Goal: Transaction & Acquisition: Purchase product/service

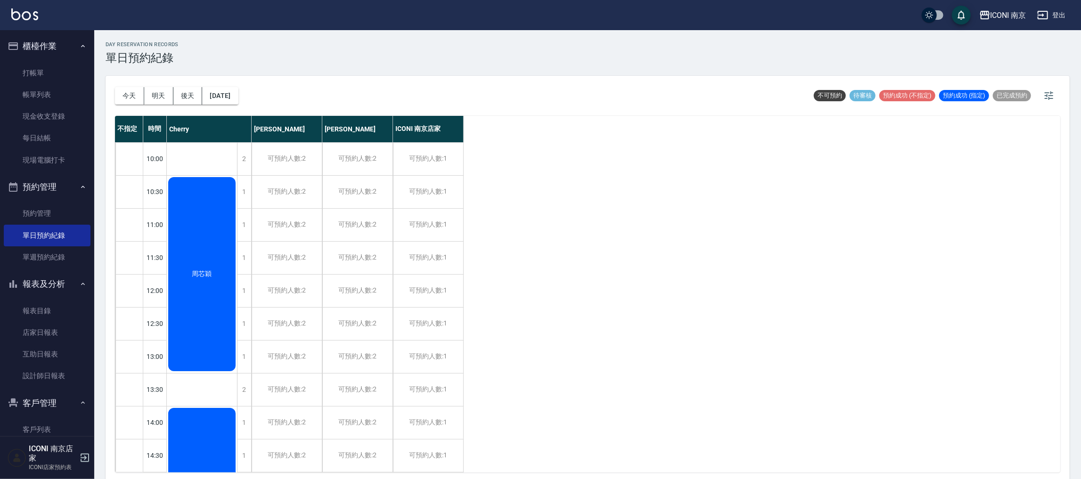
click at [788, 349] on div "不指定 時間 Cherry [PERSON_NAME] [PERSON_NAME] ICONI 南京店家 10:00 10:30 11:00 11:30 12…" at bounding box center [588, 294] width 946 height 357
click at [45, 66] on link "打帳單" at bounding box center [47, 73] width 87 height 22
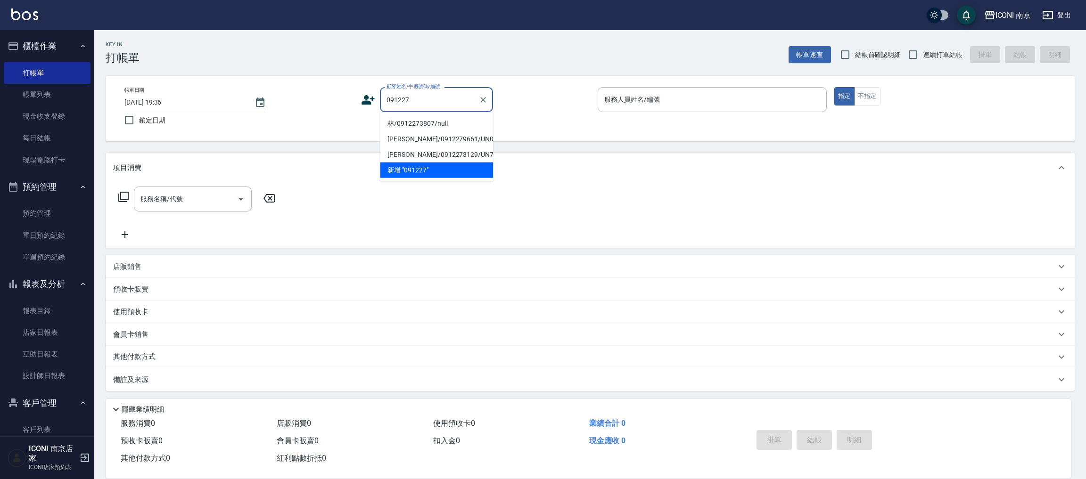
click at [413, 127] on li "林/0912273807/null" at bounding box center [436, 124] width 113 height 16
type input "林/0912273807/null"
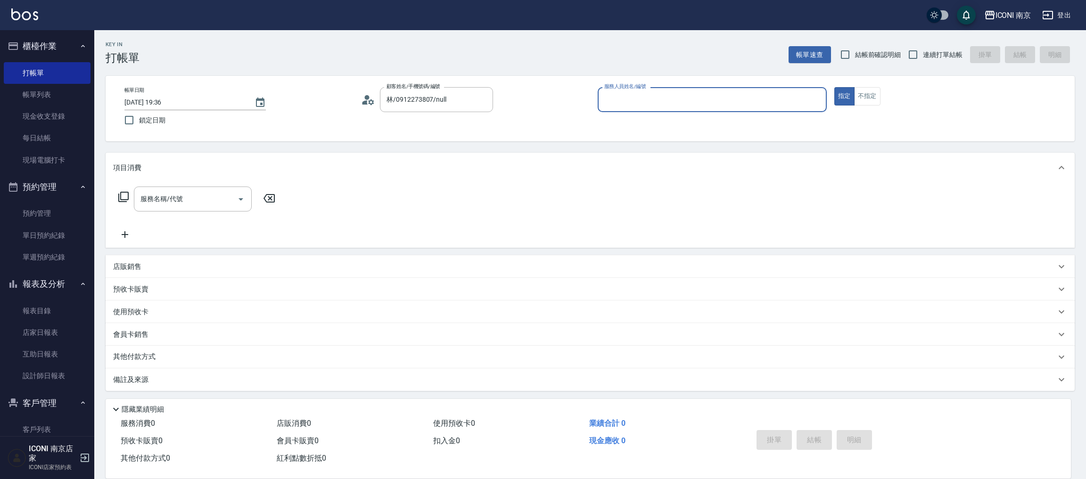
click at [358, 101] on div "帳單日期 [DATE] 19:36 鎖定日期 顧客姓名/手機號碼/編號 林/0912273807/null 顧客姓名/手機號碼/編號 服務人員姓名/編號 服務…" at bounding box center [590, 108] width 947 height 43
click at [368, 101] on icon at bounding box center [368, 100] width 14 height 14
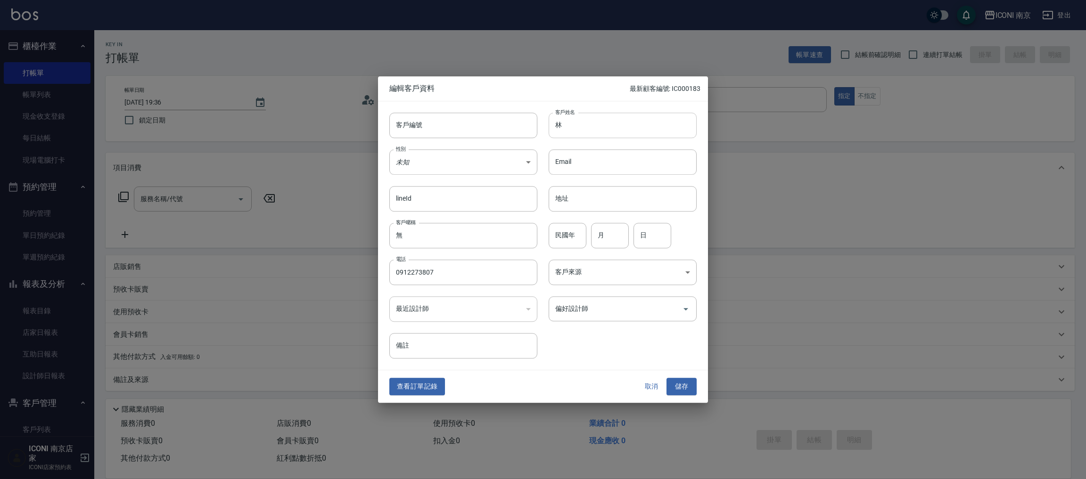
click at [607, 125] on input "林" at bounding box center [623, 125] width 148 height 25
drag, startPoint x: 604, startPoint y: 243, endPoint x: 574, endPoint y: 214, distance: 42.3
click at [603, 241] on input "月" at bounding box center [610, 235] width 38 height 25
type input "9"
type input "7"
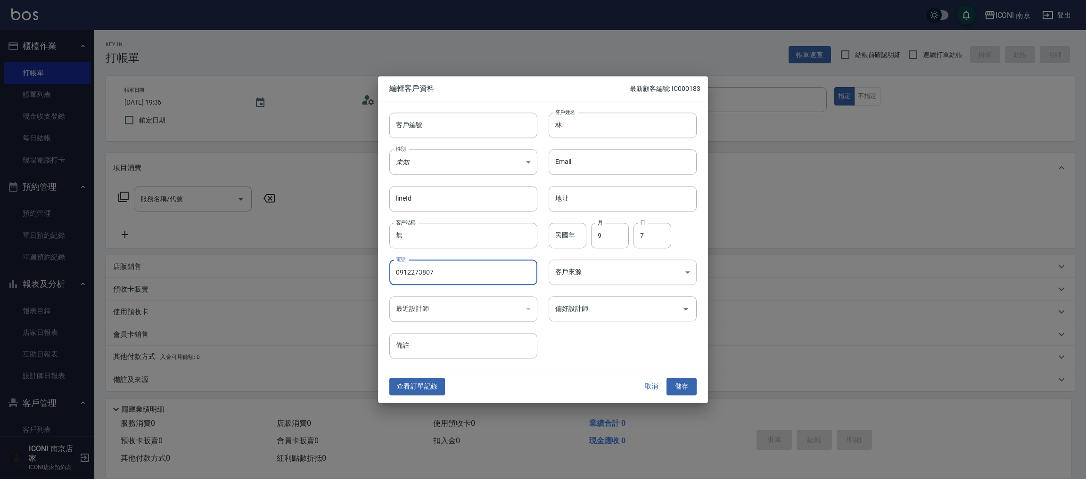
click at [610, 266] on body "ICONI 南京 登出 櫃檯作業 打帳單 帳單列表 現金收支登錄 每日結帳 現場電腦打卡 預約管理 預約管理 單日預約紀錄 單週預約紀錄 報表及分析 報表目錄…" at bounding box center [543, 240] width 1086 height 480
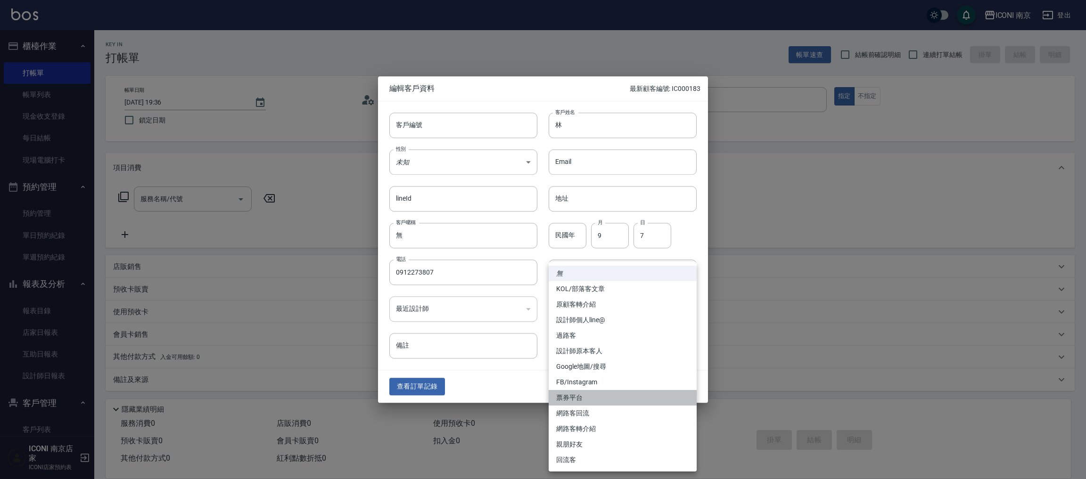
click at [586, 401] on li "票券平台" at bounding box center [623, 398] width 148 height 16
type input "票券平台"
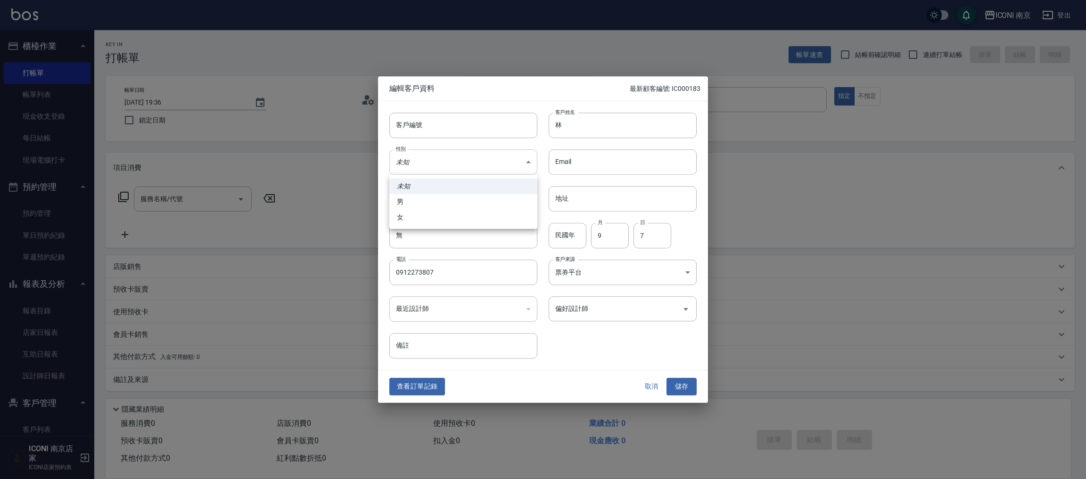
click at [435, 162] on body "ICONI 南京 登出 櫃檯作業 打帳單 帳單列表 現金收支登錄 每日結帳 現場電腦打卡 預約管理 預約管理 單日預約紀錄 單週預約紀錄 報表及分析 報表目錄…" at bounding box center [543, 240] width 1086 height 480
drag, startPoint x: 429, startPoint y: 212, endPoint x: 524, endPoint y: 134, distance: 123.0
click at [428, 212] on li "女" at bounding box center [463, 218] width 148 height 16
type input "[DEMOGRAPHIC_DATA]"
drag, startPoint x: 567, startPoint y: 119, endPoint x: 561, endPoint y: 116, distance: 6.3
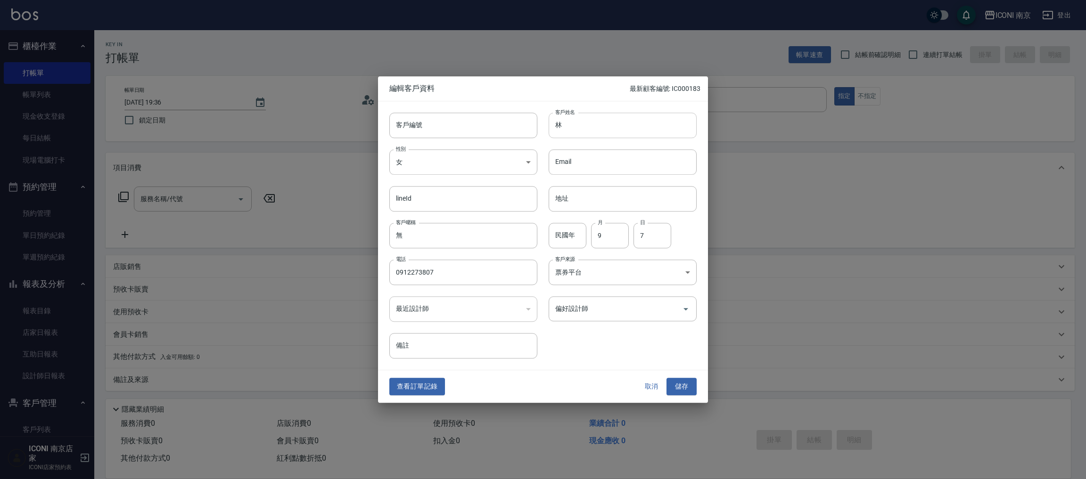
click at [567, 119] on input "林" at bounding box center [623, 125] width 148 height 25
type input "[PERSON_NAME]"
click at [670, 390] on button "儲存" at bounding box center [682, 387] width 30 height 17
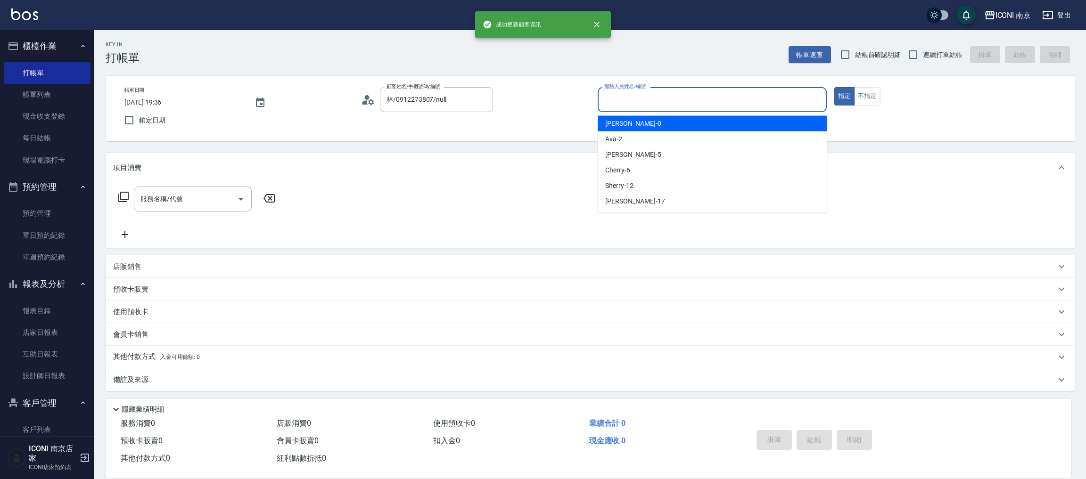
click at [618, 91] on div "服務人員姓名/編號 服務人員姓名/編號" at bounding box center [712, 99] width 229 height 25
type input "Cherry-6"
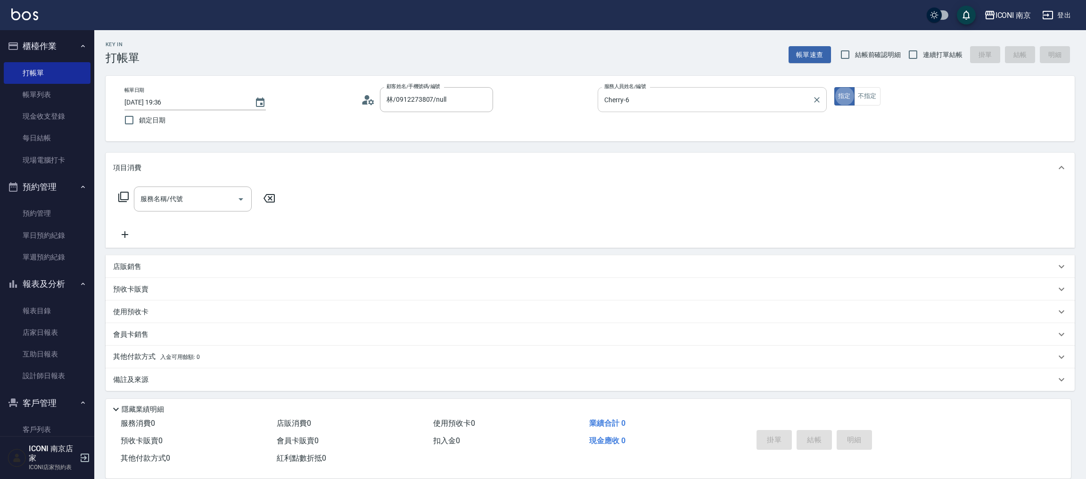
type button "true"
click at [920, 40] on div "Key In 打帳單 帳單速查 結帳前確認明細 連續打單結帳 掛單 結帳 明細" at bounding box center [584, 47] width 981 height 34
click at [923, 59] on span "連續打單結帳" at bounding box center [943, 55] width 40 height 10
click at [922, 59] on input "連續打單結帳" at bounding box center [913, 55] width 20 height 20
checkbox input "true"
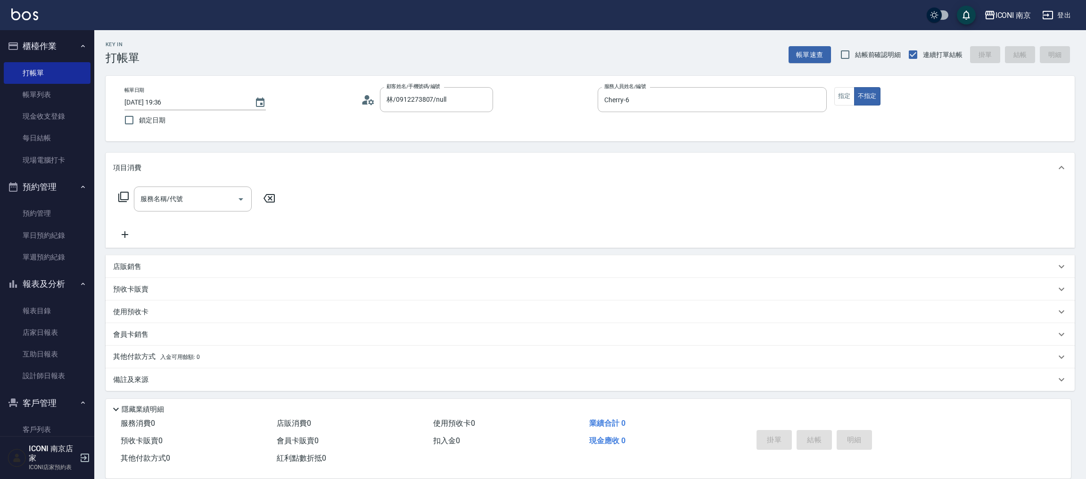
click at [122, 198] on icon at bounding box center [123, 196] width 11 height 11
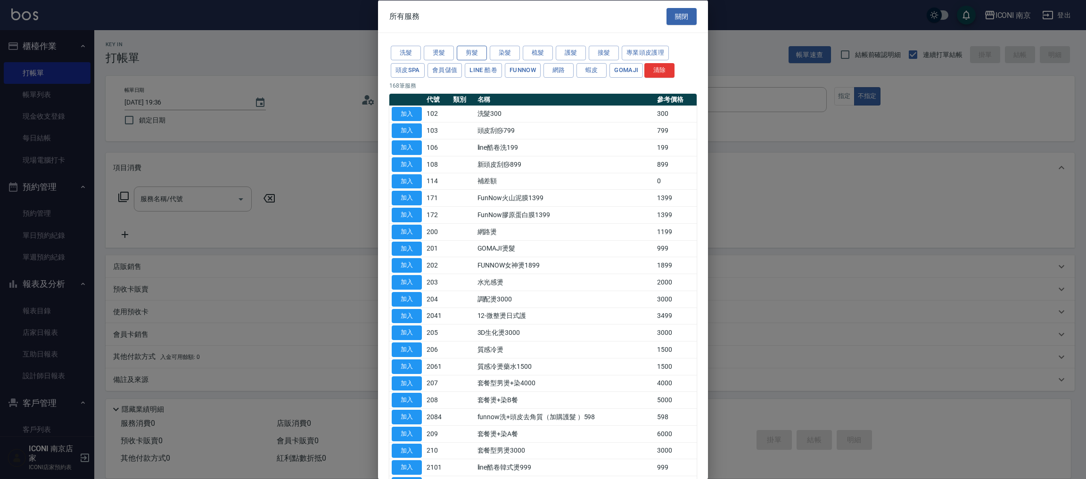
click at [467, 51] on button "剪髮" at bounding box center [472, 53] width 30 height 15
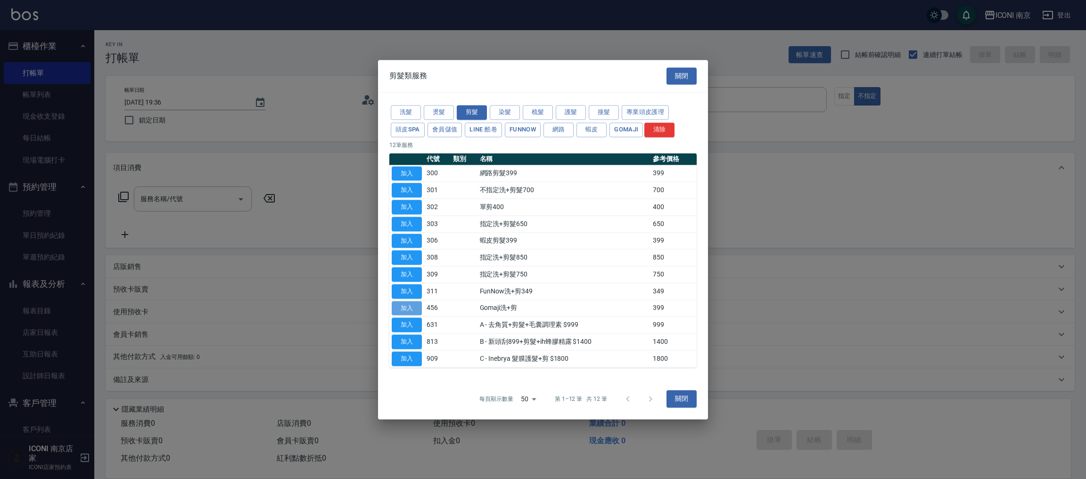
click at [407, 303] on button "加入" at bounding box center [407, 308] width 30 height 15
type input "Gomaji洗+剪(456)"
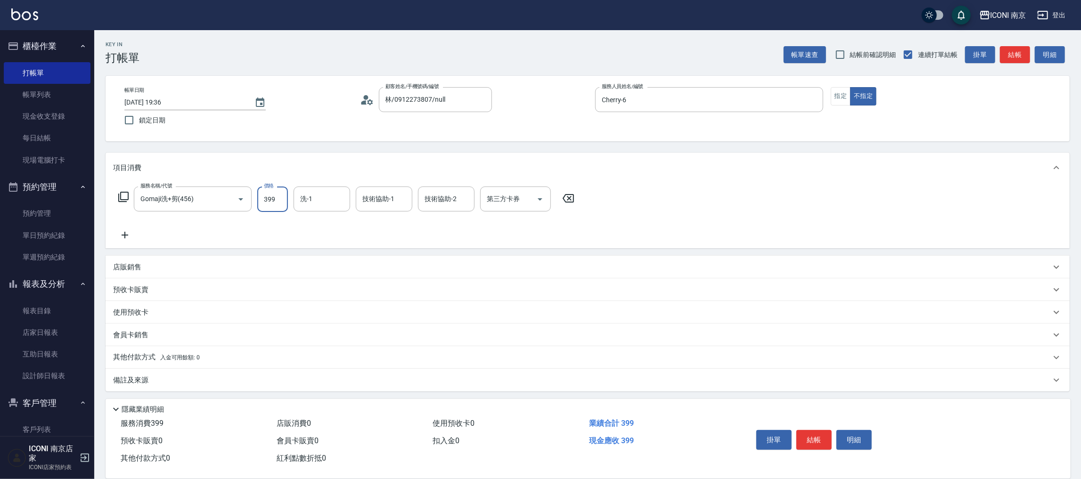
click at [266, 197] on input "399" at bounding box center [272, 199] width 31 height 25
type input "499"
type input "[PERSON_NAME]-17"
click at [123, 194] on icon at bounding box center [123, 196] width 11 height 11
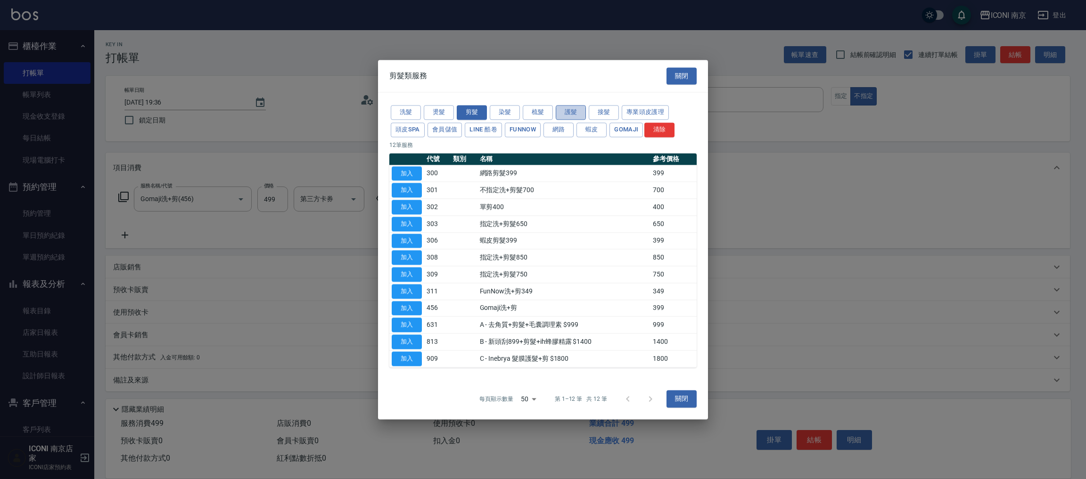
click at [557, 112] on button "護髮" at bounding box center [571, 112] width 30 height 15
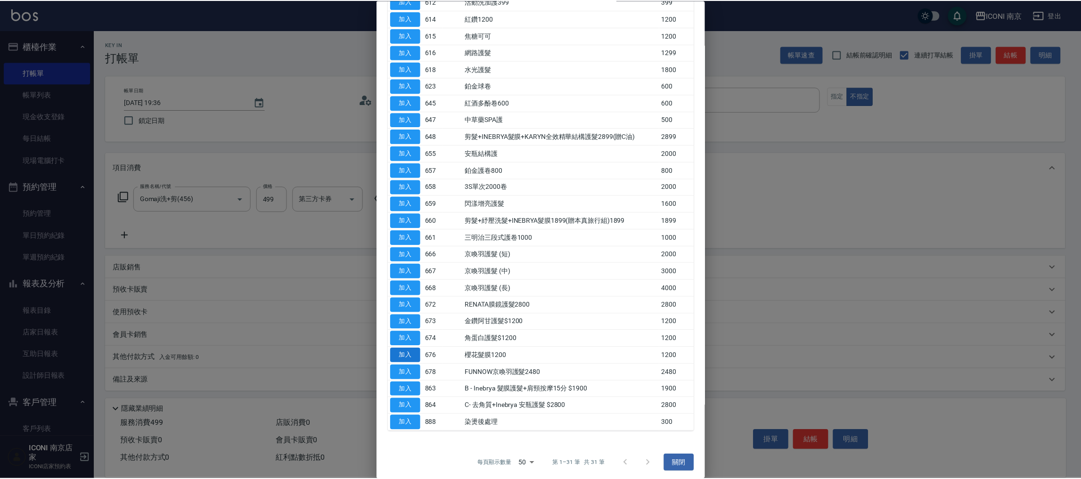
scroll to position [202, 0]
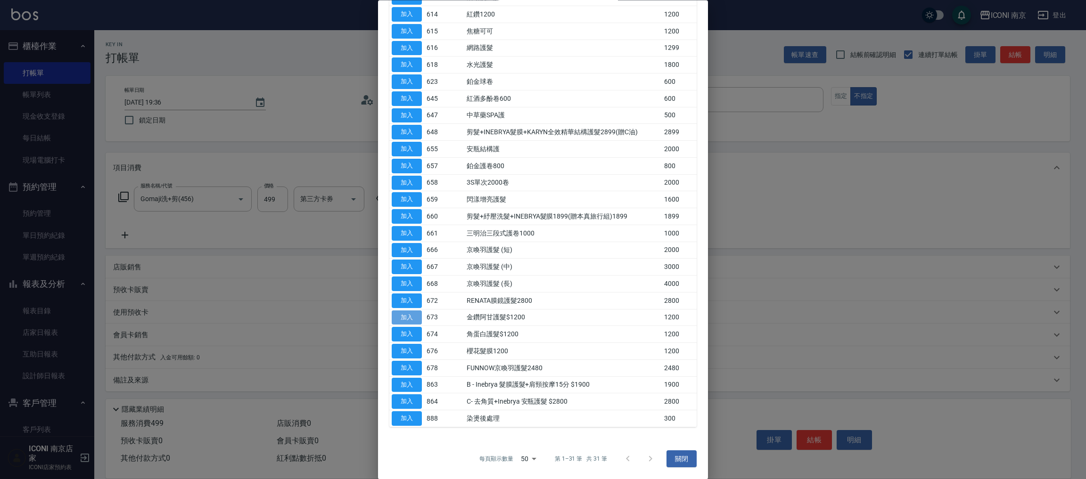
click at [400, 320] on button "加入" at bounding box center [407, 318] width 30 height 15
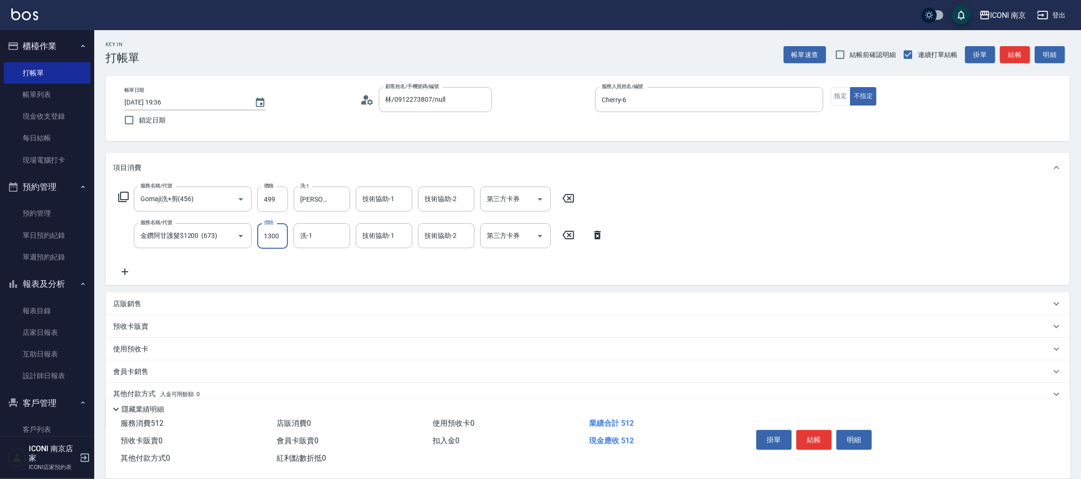
type input "1300"
type input "[PERSON_NAME]-17"
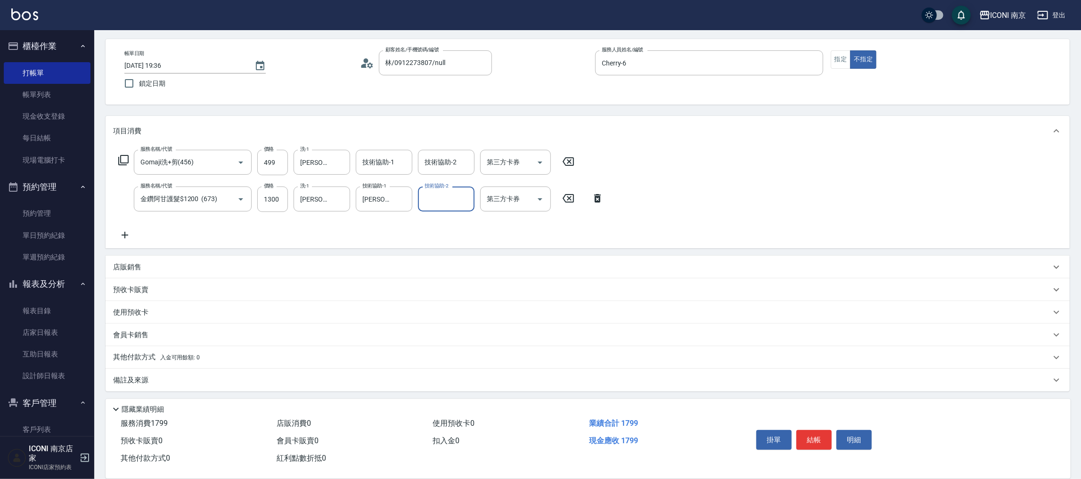
scroll to position [37, 0]
click at [542, 158] on icon "Open" at bounding box center [540, 162] width 11 height 11
click at [520, 242] on span "Gomaji" at bounding box center [515, 248] width 71 height 16
type input "Gomaji"
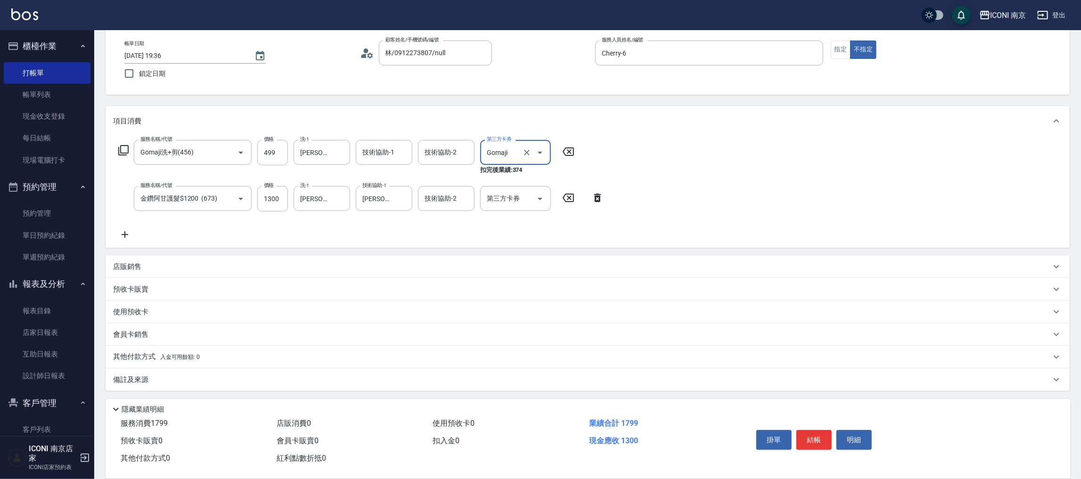
click at [162, 386] on div "備註及來源" at bounding box center [588, 380] width 965 height 23
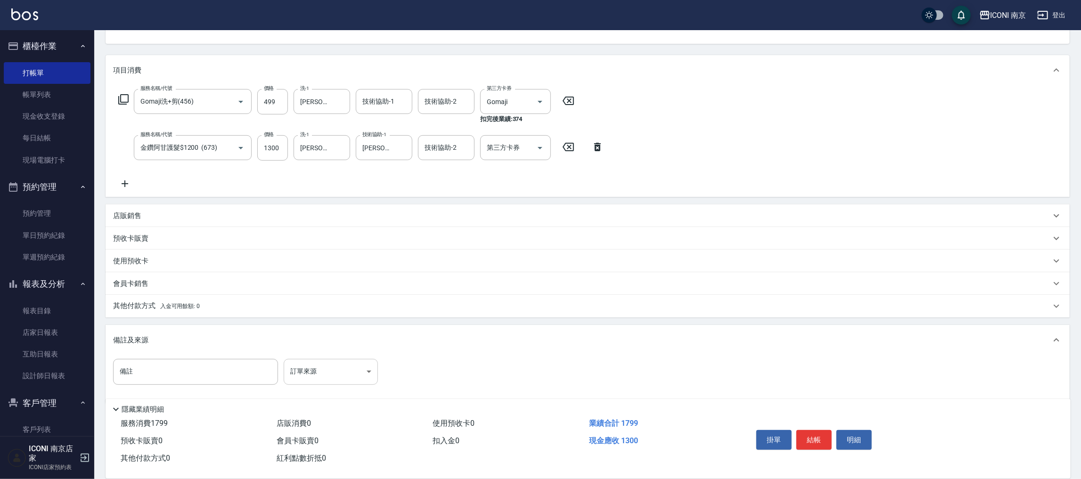
scroll to position [105, 0]
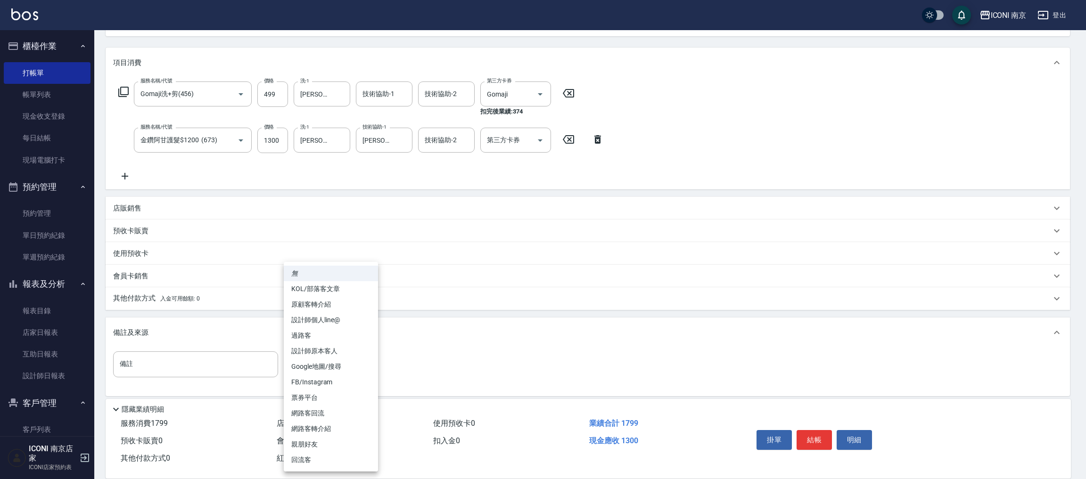
click at [357, 365] on body "ICONI 南京 登出 櫃檯作業 打帳單 帳單列表 現金收支登錄 每日結帳 現場電腦打卡 預約管理 預約管理 單日預約紀錄 單週預約紀錄 報表及分析 報表目錄…" at bounding box center [543, 190] width 1086 height 590
drag, startPoint x: 323, startPoint y: 394, endPoint x: 264, endPoint y: 388, distance: 59.3
click at [321, 390] on li "票券平台" at bounding box center [331, 398] width 94 height 16
type input "票券平台"
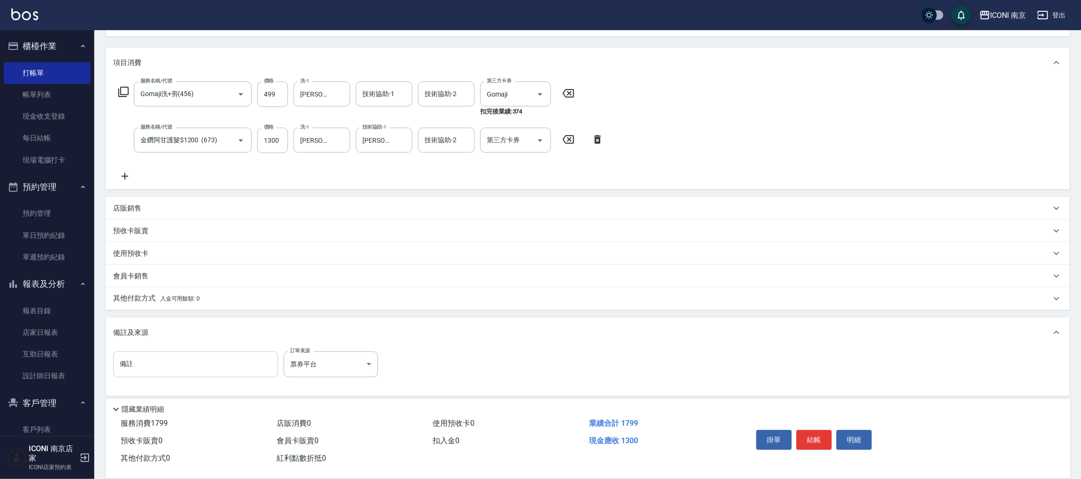
click at [168, 352] on input "備註" at bounding box center [195, 364] width 165 height 25
type input "d"
type input "開"
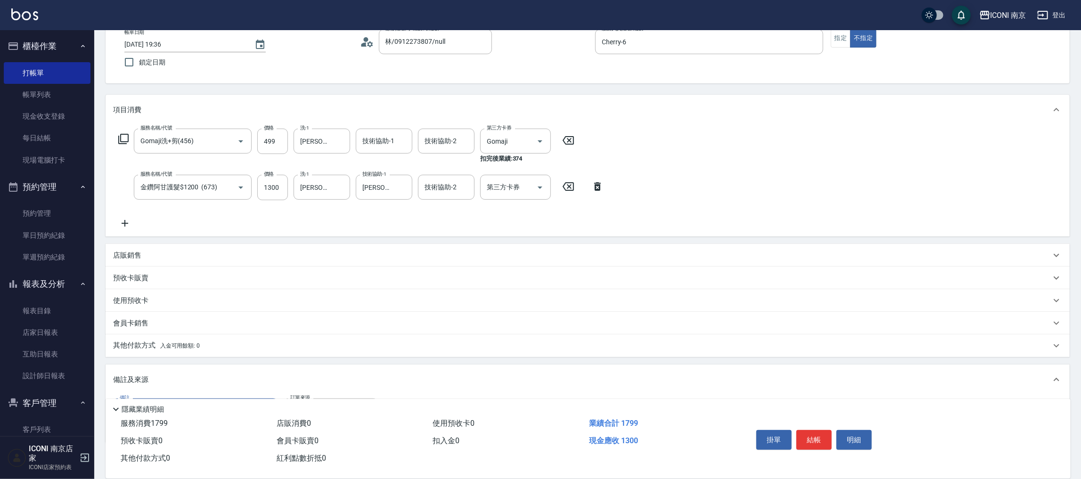
scroll to position [110, 0]
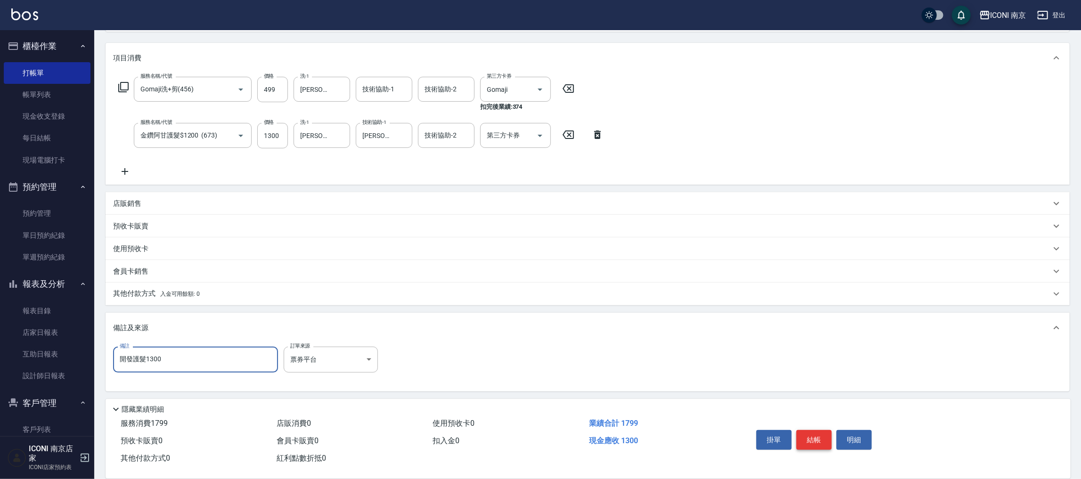
type input "開發護髮1300"
click at [821, 438] on button "結帳" at bounding box center [814, 440] width 35 height 20
type input "[DATE] 19:42"
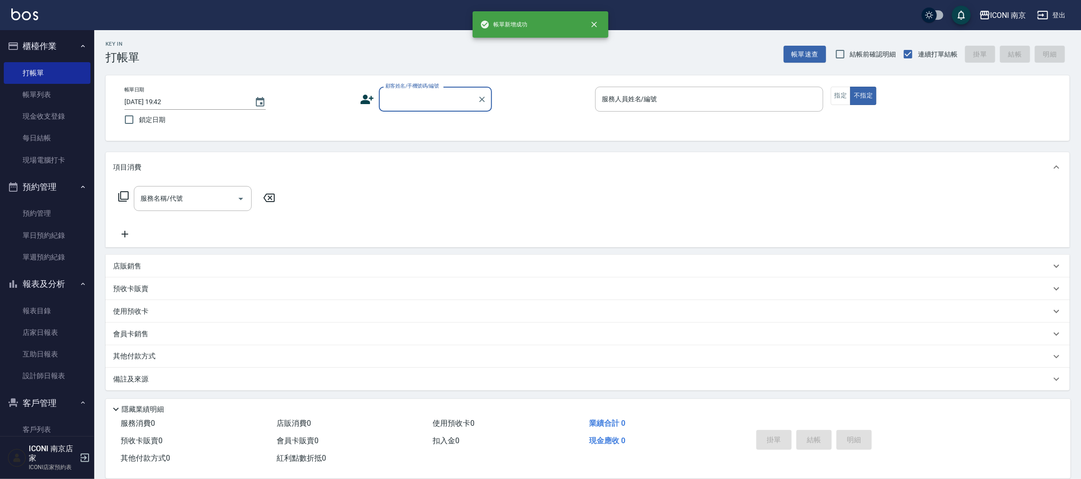
scroll to position [0, 0]
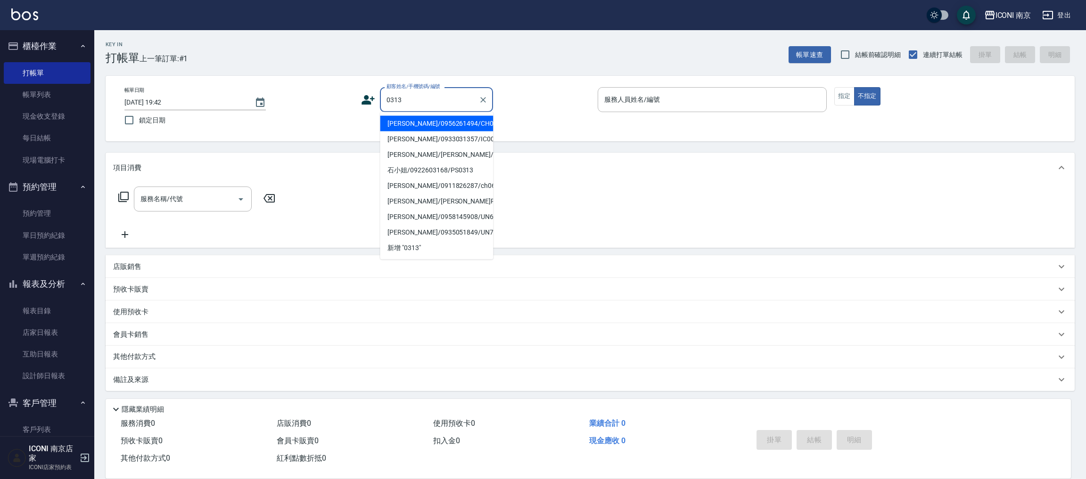
click at [423, 132] on li "[PERSON_NAME]/0956261494/CH0740313" at bounding box center [436, 124] width 113 height 16
type input "[PERSON_NAME]/0956261494/CH0740313"
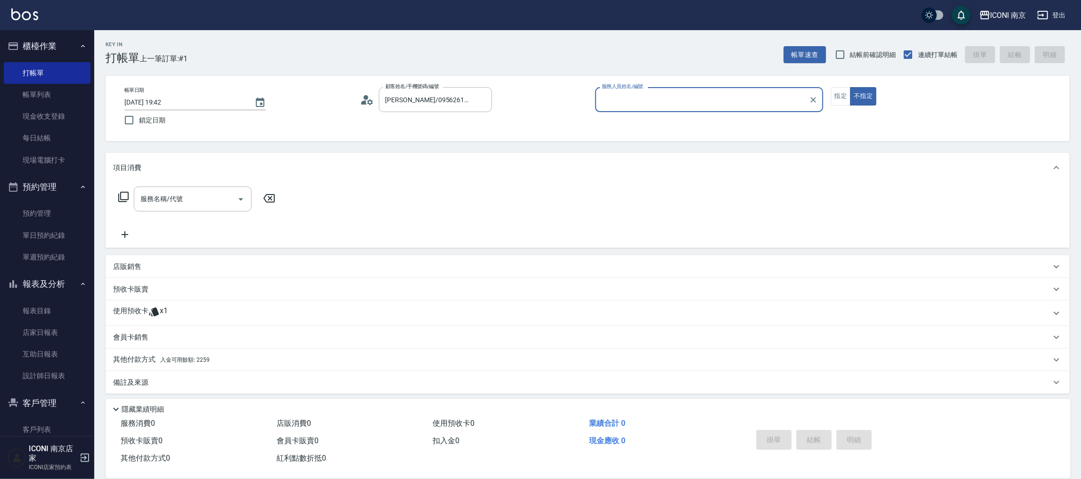
type input "Cherry-6"
drag, startPoint x: 836, startPoint y: 94, endPoint x: 802, endPoint y: 116, distance: 40.3
click at [835, 94] on button "指定" at bounding box center [841, 96] width 20 height 18
click at [125, 196] on icon at bounding box center [123, 196] width 11 height 11
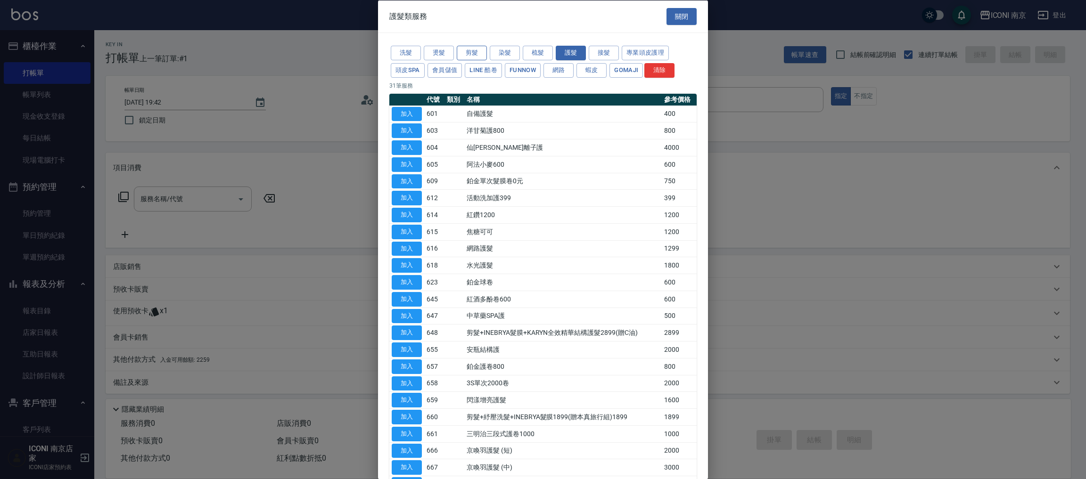
click at [477, 46] on button "剪髮" at bounding box center [472, 53] width 30 height 15
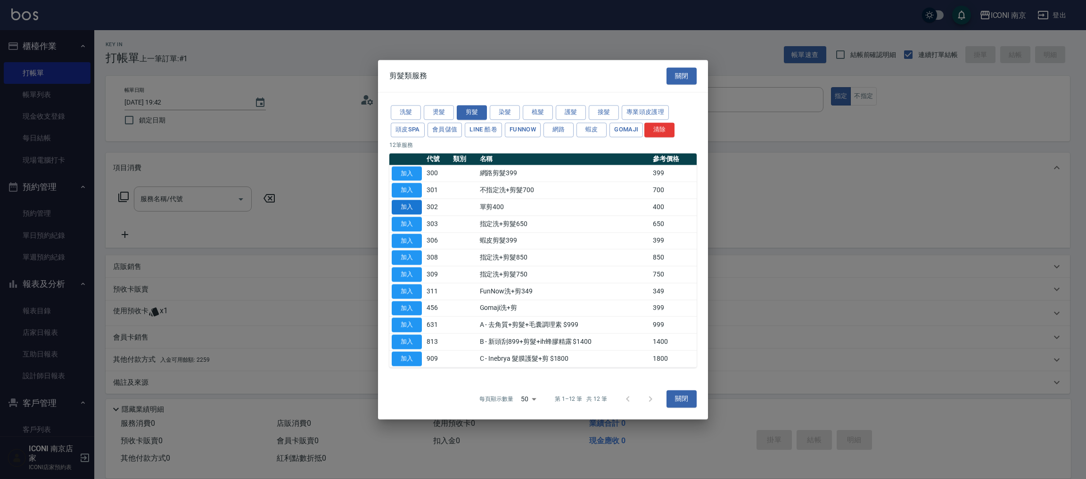
click at [397, 210] on button "加入" at bounding box center [407, 207] width 30 height 15
type input "單剪400(302)"
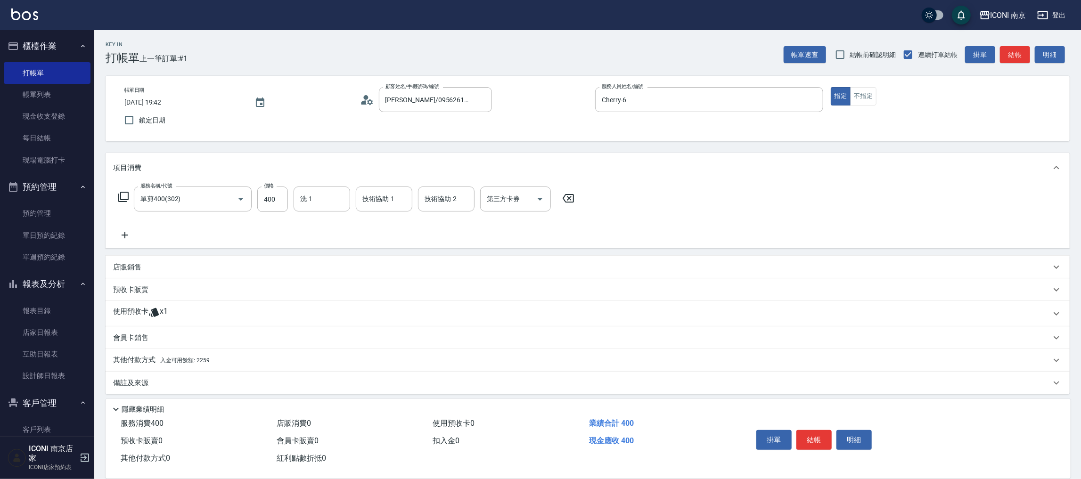
click at [289, 209] on div "服務名稱/代號 單剪400(302) 服務名稱/代號 價格 400 價格 洗-1 洗-1 技術協助-1 技術協助-1 技術協助-2 技術協助-2 第三方卡券 …" at bounding box center [346, 199] width 467 height 25
click at [283, 209] on input "400" at bounding box center [272, 199] width 31 height 25
type input "800"
click at [125, 191] on icon at bounding box center [123, 196] width 11 height 11
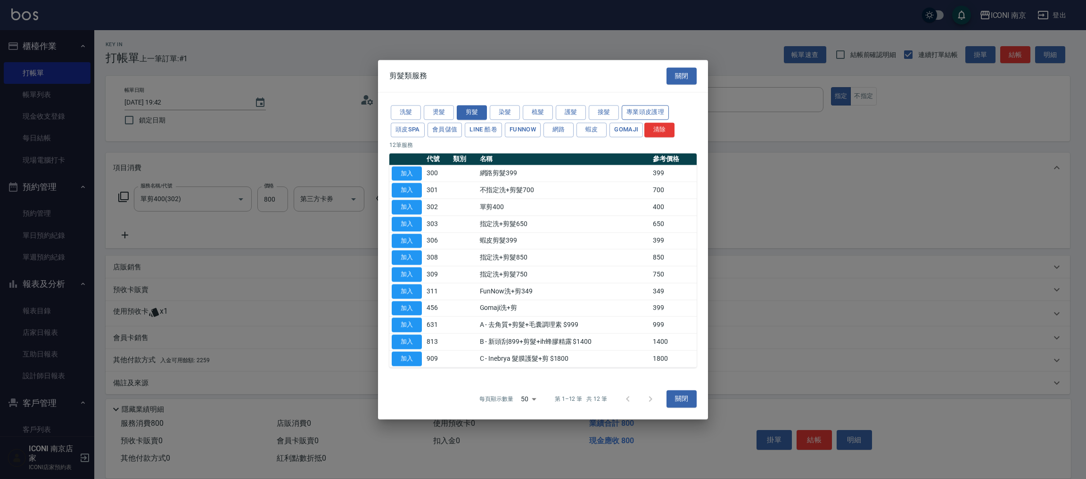
click at [653, 114] on button "專業頭皮護理" at bounding box center [645, 112] width 47 height 15
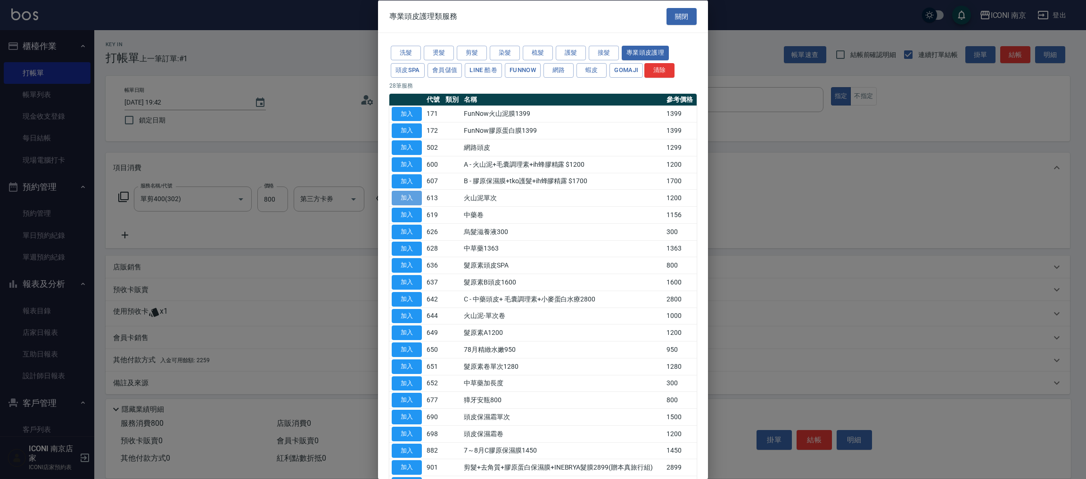
click at [408, 201] on button "加入" at bounding box center [407, 198] width 30 height 15
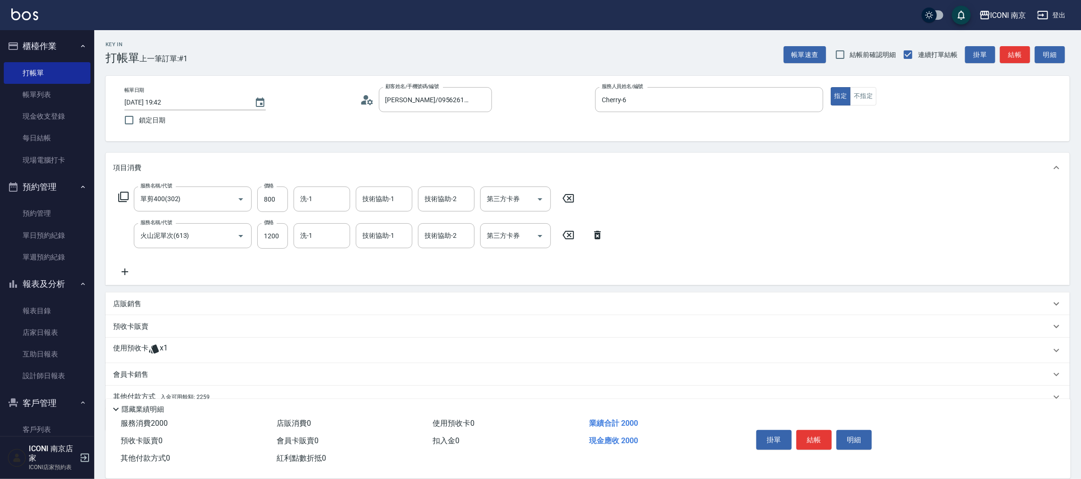
click at [124, 196] on icon at bounding box center [123, 196] width 11 height 11
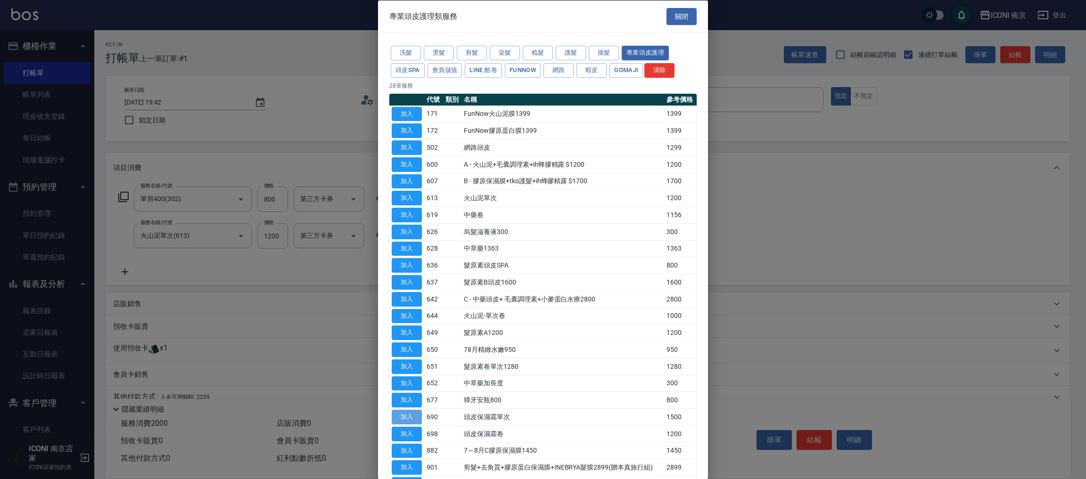
click at [406, 413] on button "加入" at bounding box center [407, 417] width 30 height 15
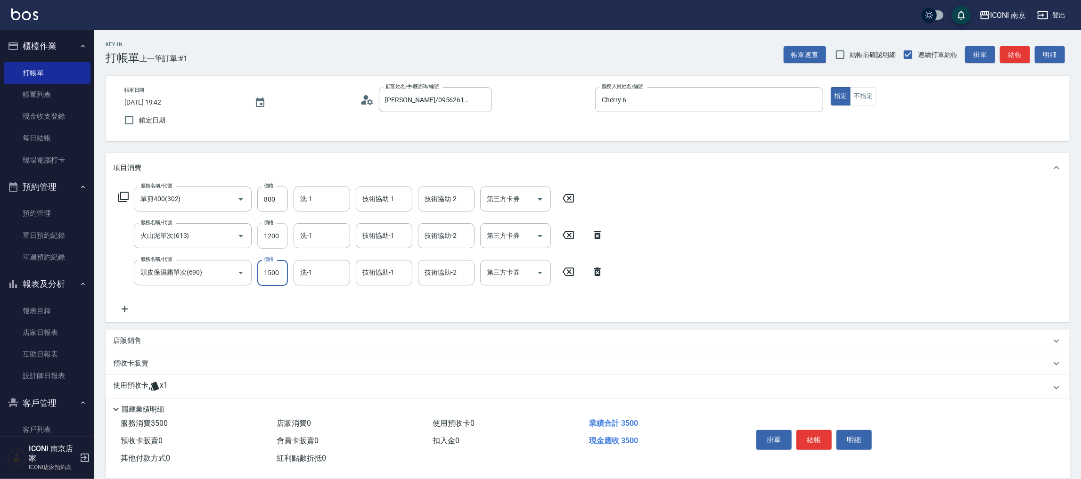
click at [284, 235] on input "1200" at bounding box center [272, 235] width 31 height 25
click at [285, 228] on input "1200" at bounding box center [272, 235] width 31 height 25
type input "1440"
click at [283, 267] on input "1500" at bounding box center [272, 272] width 31 height 25
type input "1440"
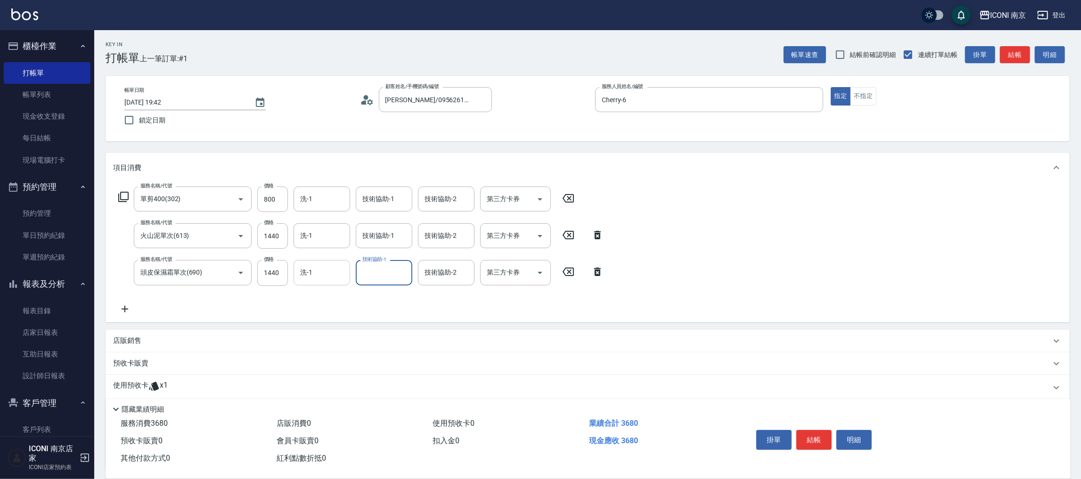
click at [333, 280] on input "洗-1" at bounding box center [322, 272] width 48 height 17
type input "[PERSON_NAME]-17"
click at [325, 239] on input "洗-1" at bounding box center [322, 236] width 48 height 17
type input "[PERSON_NAME]-17"
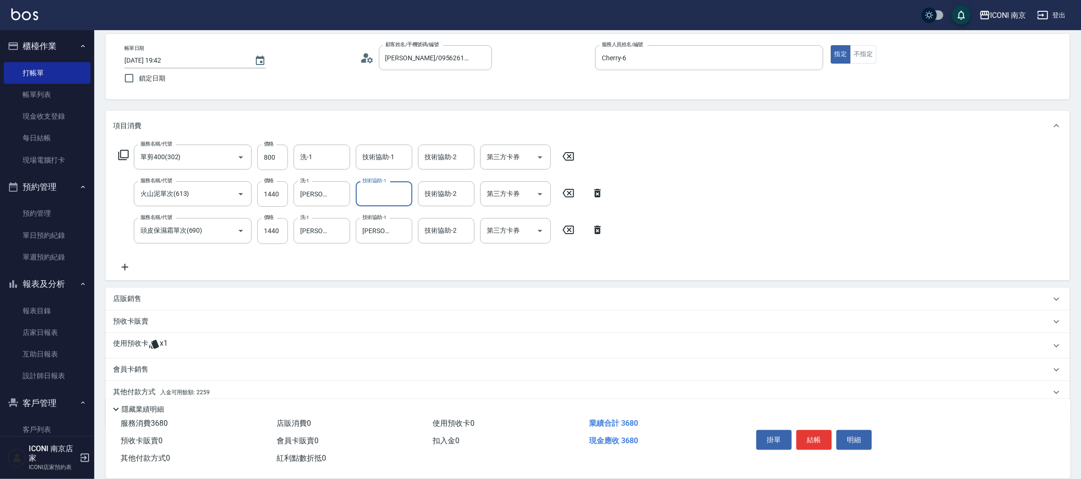
scroll to position [77, 0]
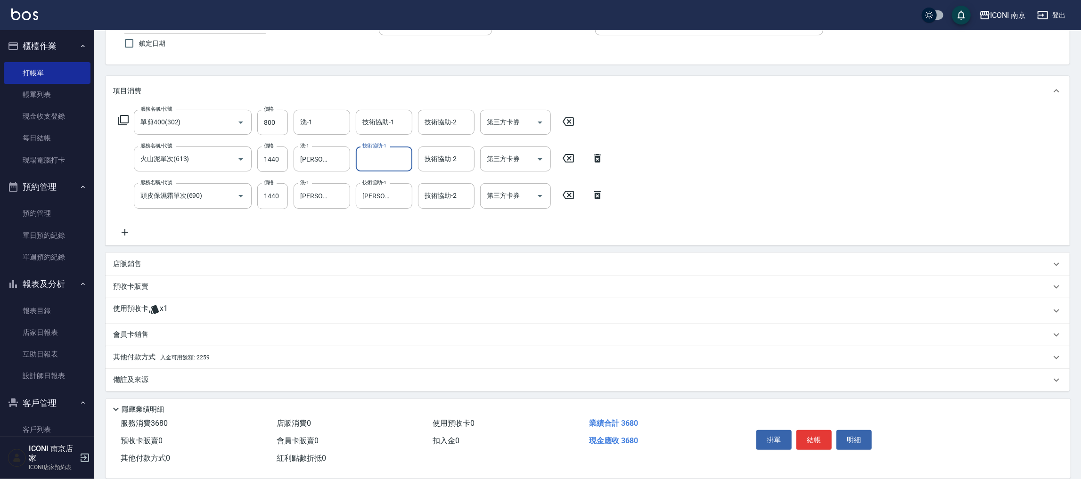
click at [127, 380] on p "備註及來源" at bounding box center [130, 380] width 35 height 10
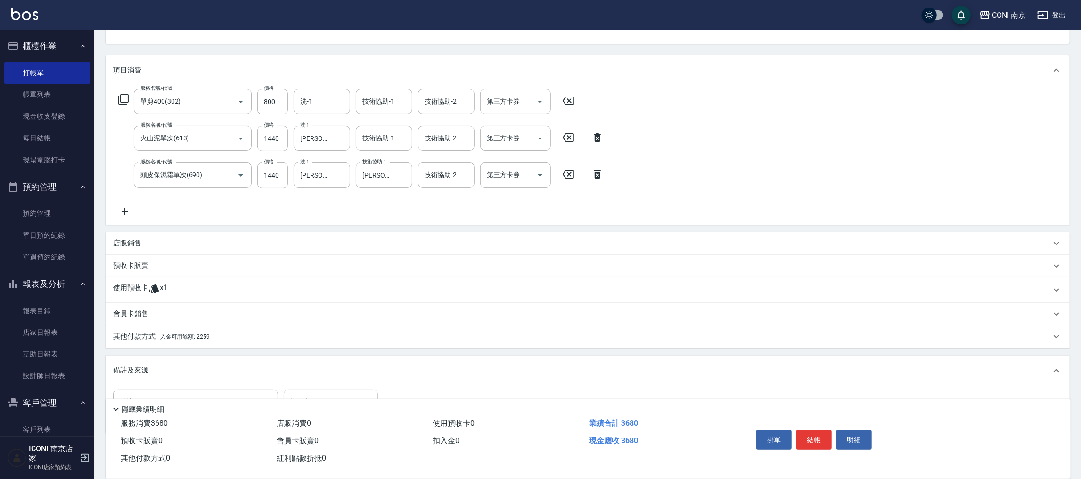
scroll to position [135, 0]
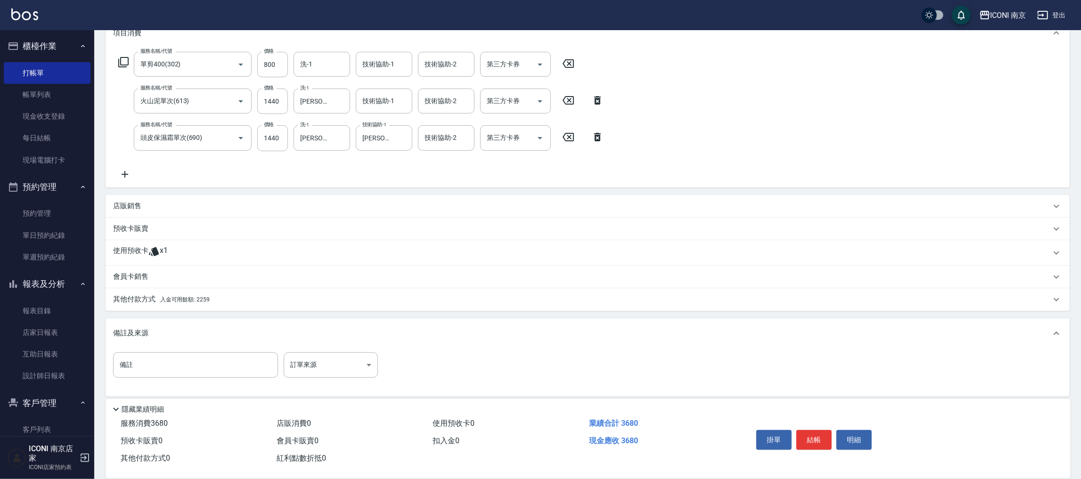
click at [321, 380] on div "備註 備註 訂單來源 ​ 訂單來源" at bounding box center [587, 371] width 949 height 37
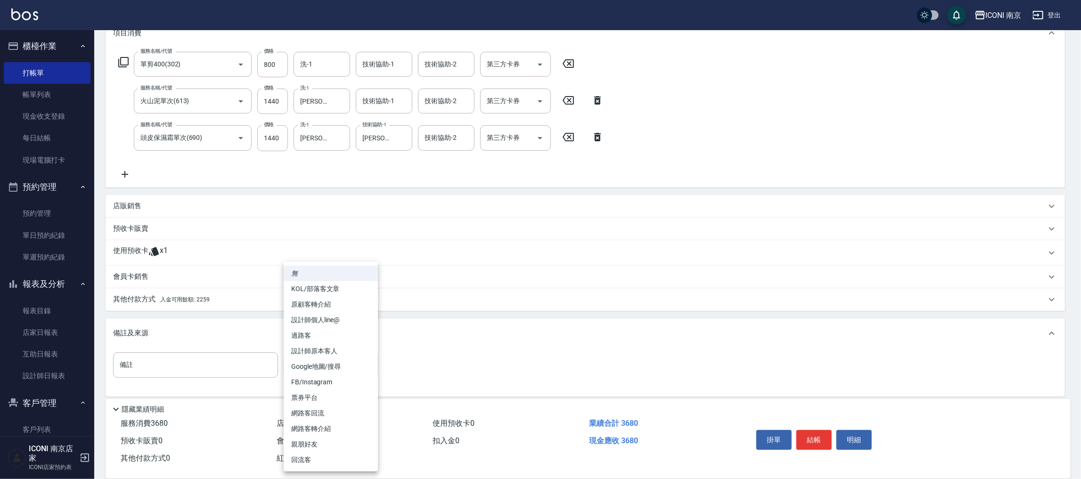
click at [325, 366] on body "ICONI 南京 登出 櫃檯作業 打帳單 帳單列表 現金收支登錄 每日結帳 現場電腦打卡 預約管理 預約管理 單日預約紀錄 單週預約紀錄 報表及分析 報表目錄…" at bounding box center [540, 175] width 1081 height 620
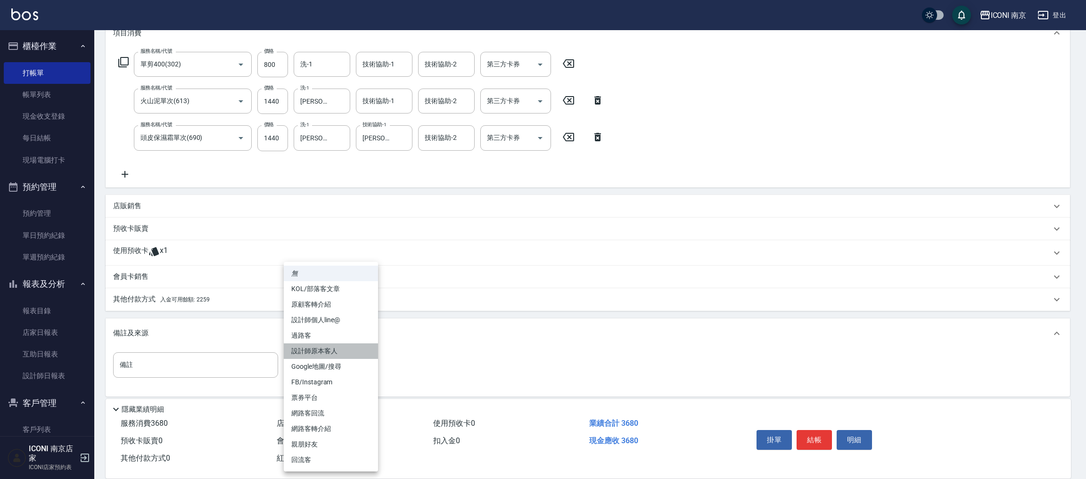
click at [336, 356] on li "設計師原本客人" at bounding box center [331, 352] width 94 height 16
type input "設計師原本客人"
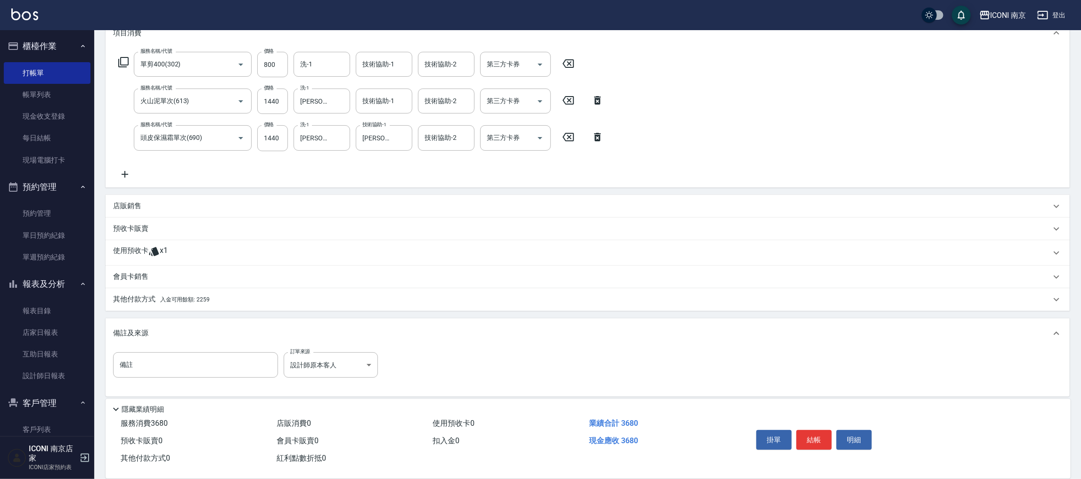
click at [404, 316] on div "項目消費 服務名稱/代號 單剪400(302) 服務名稱/代號 價格 800 價格 洗-1 洗-1 技術協助-1 技術協助-1 技術協助-2 技術協助-2 第…" at bounding box center [588, 207] width 965 height 379
